Goal: Task Accomplishment & Management: Manage account settings

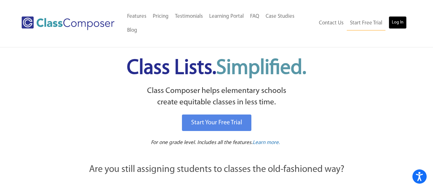
click at [401, 16] on link "Log In" at bounding box center [398, 22] width 18 height 13
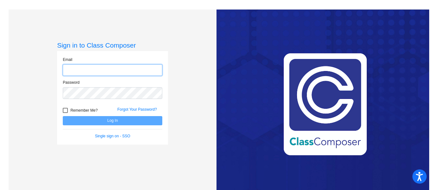
type input "[EMAIL_ADDRESS][DOMAIN_NAME]"
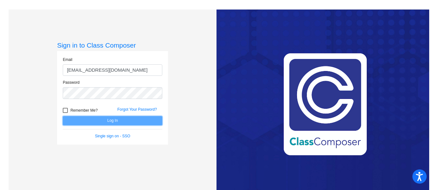
click at [110, 123] on button "Log In" at bounding box center [113, 120] width 100 height 9
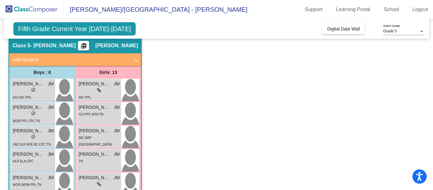
scroll to position [31, 0]
